Goal: Use online tool/utility: Use online tool/utility

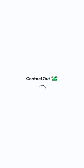
click at [84, 37] on html at bounding box center [42, 84] width 84 height 168
click at [82, 40] on div at bounding box center [42, 84] width 84 height 168
